Goal: Check status

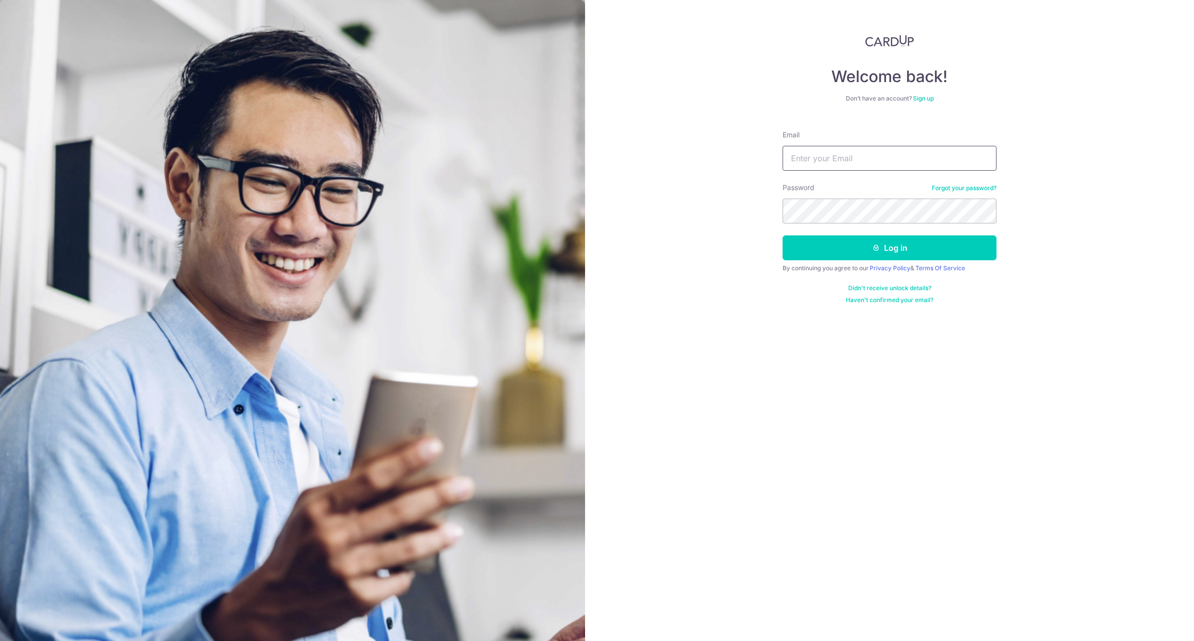
type input "[EMAIL_ADDRESS][DOMAIN_NAME]"
click at [897, 245] on button "Log in" at bounding box center [890, 247] width 214 height 25
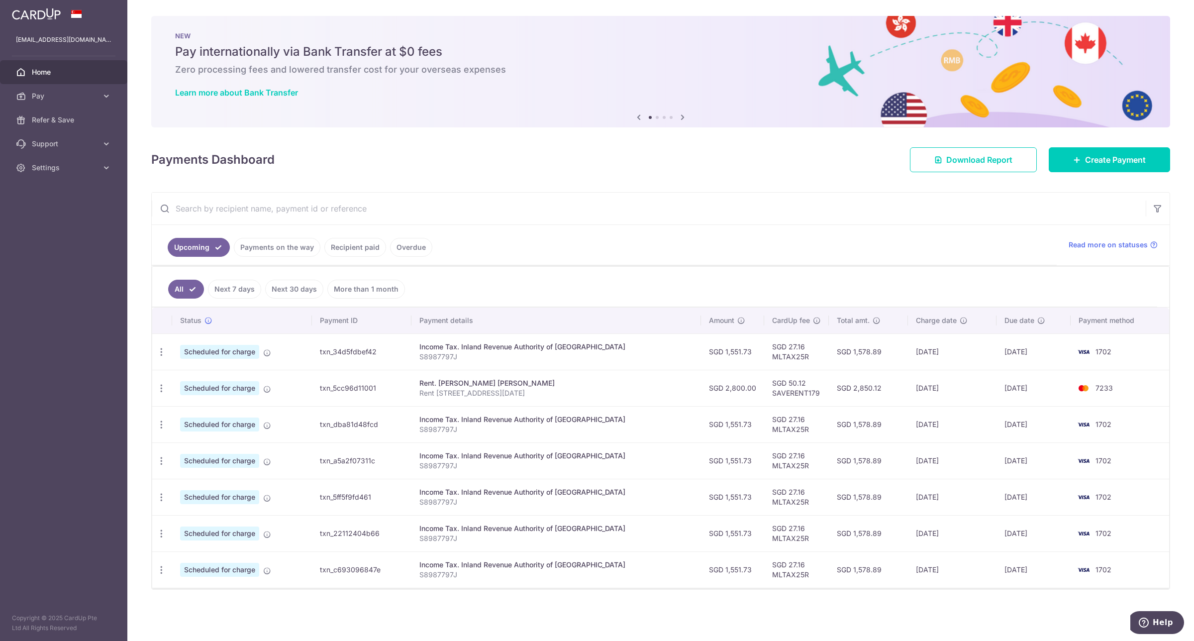
click at [546, 396] on p "Rent [STREET_ADDRESS][DATE]" at bounding box center [557, 393] width 274 height 10
click at [585, 388] on div "Rent. [PERSON_NAME] [PERSON_NAME]" at bounding box center [557, 383] width 274 height 10
